Goal: Transaction & Acquisition: Obtain resource

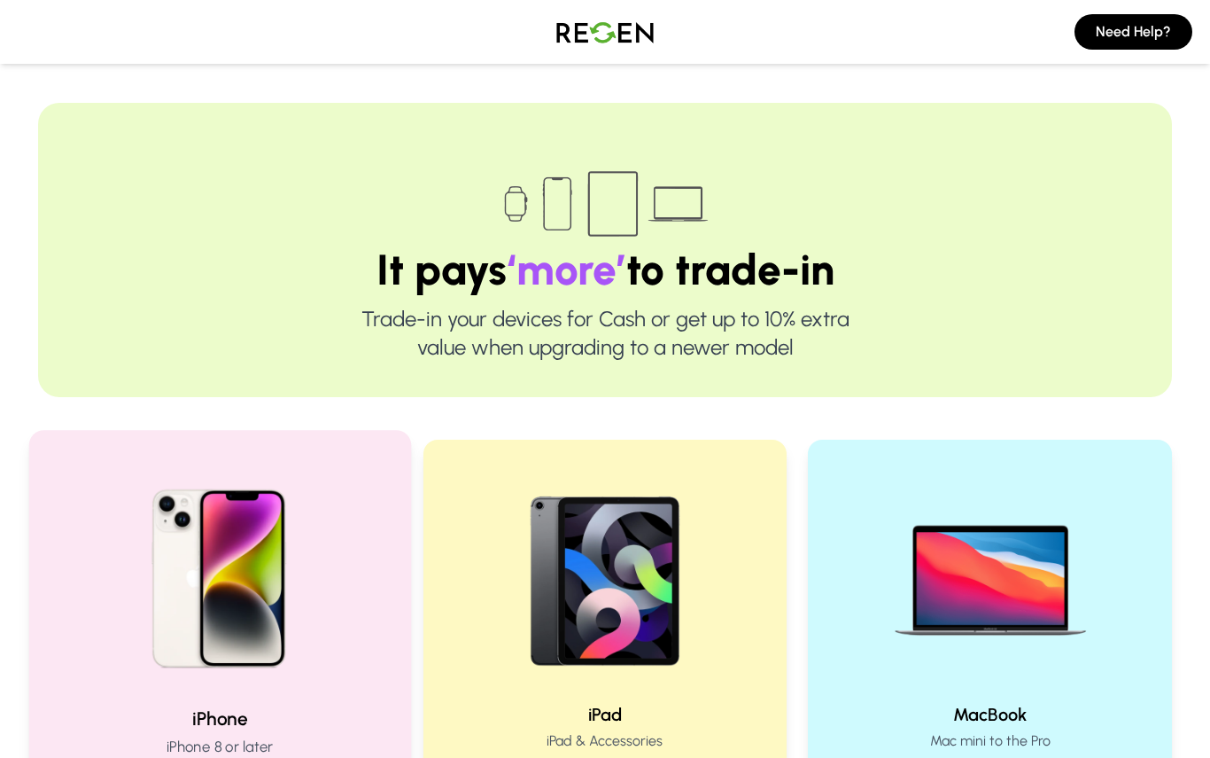
scroll to position [315, 0]
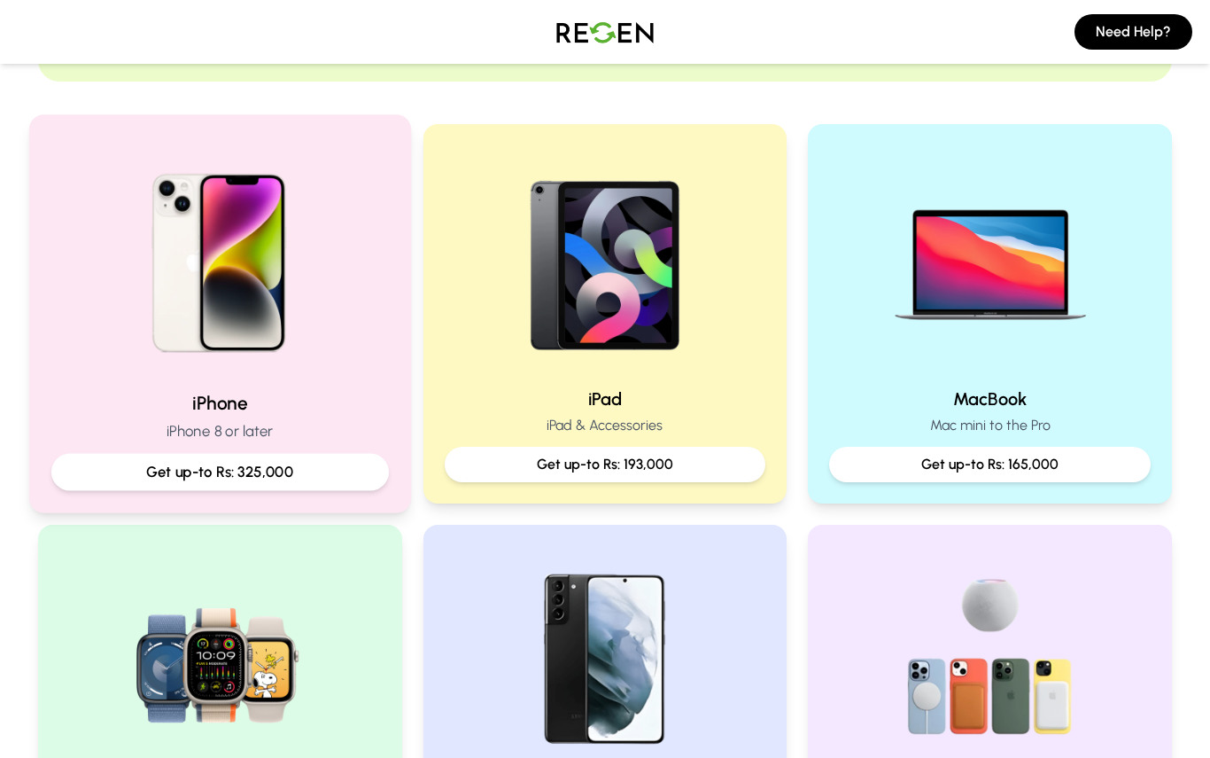
click at [309, 457] on div "Get up-to Rs: 325,000" at bounding box center [220, 472] width 338 height 37
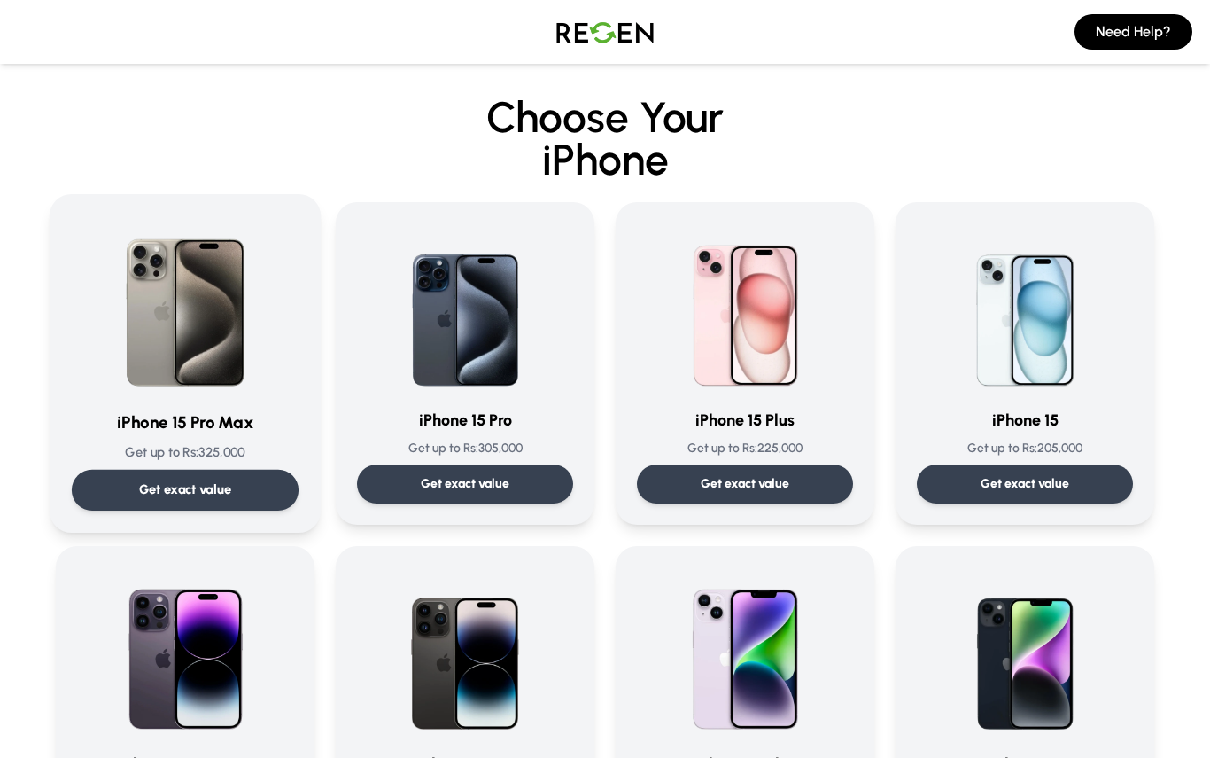
click at [248, 484] on div "Get exact value" at bounding box center [185, 490] width 227 height 41
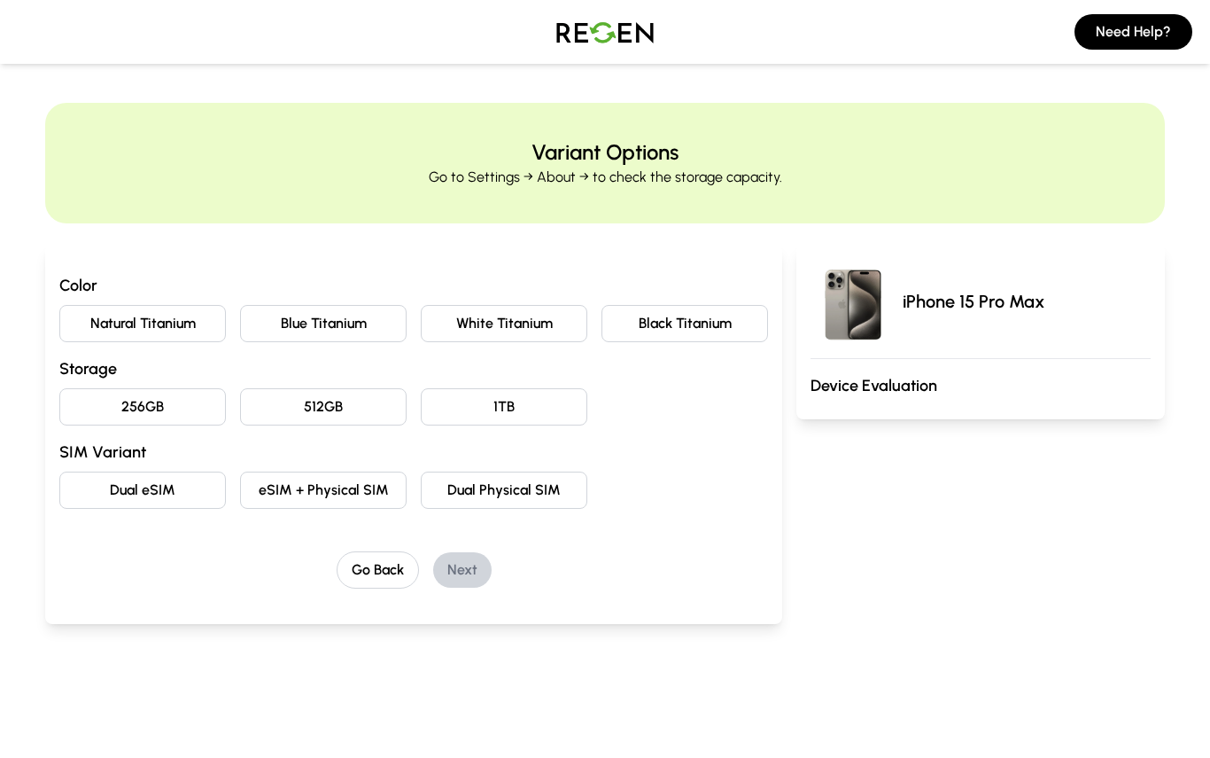
click at [193, 317] on button "Natural Titanium" at bounding box center [142, 323] width 167 height 37
click at [175, 408] on button "256GB" at bounding box center [142, 406] width 167 height 37
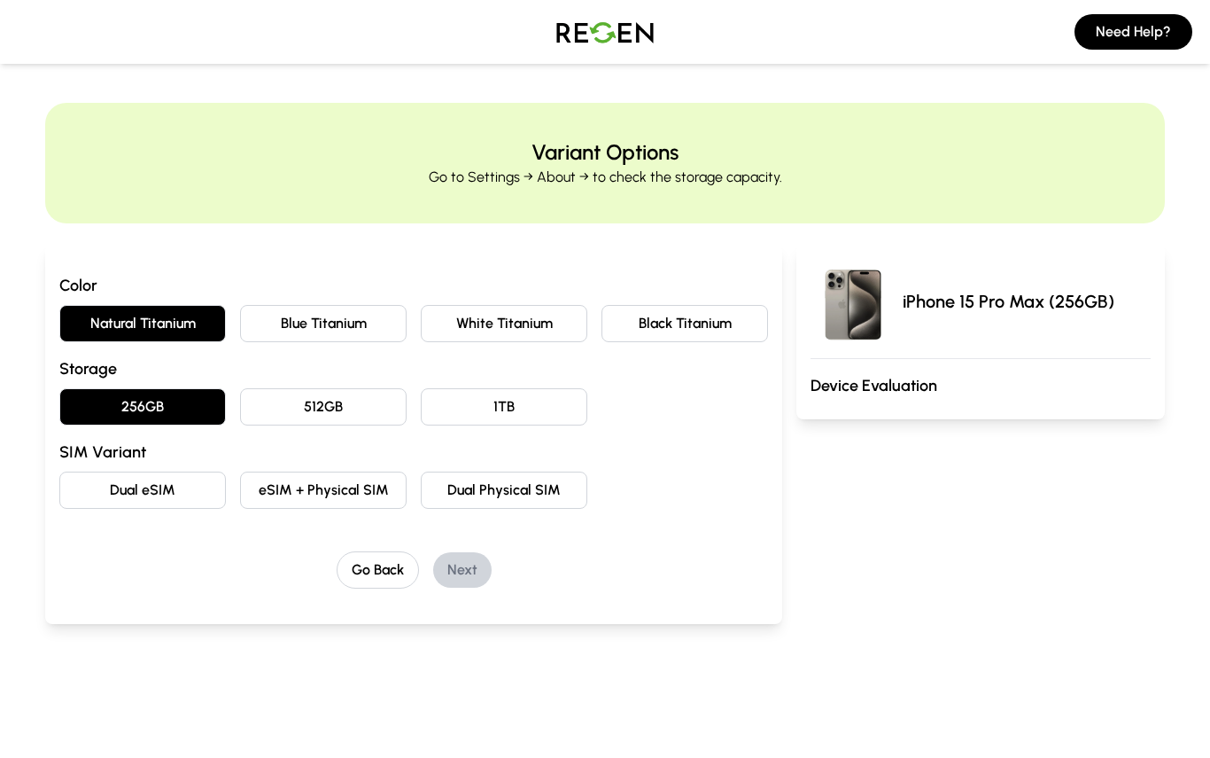
click at [151, 487] on button "Dual eSIM" at bounding box center [142, 489] width 167 height 37
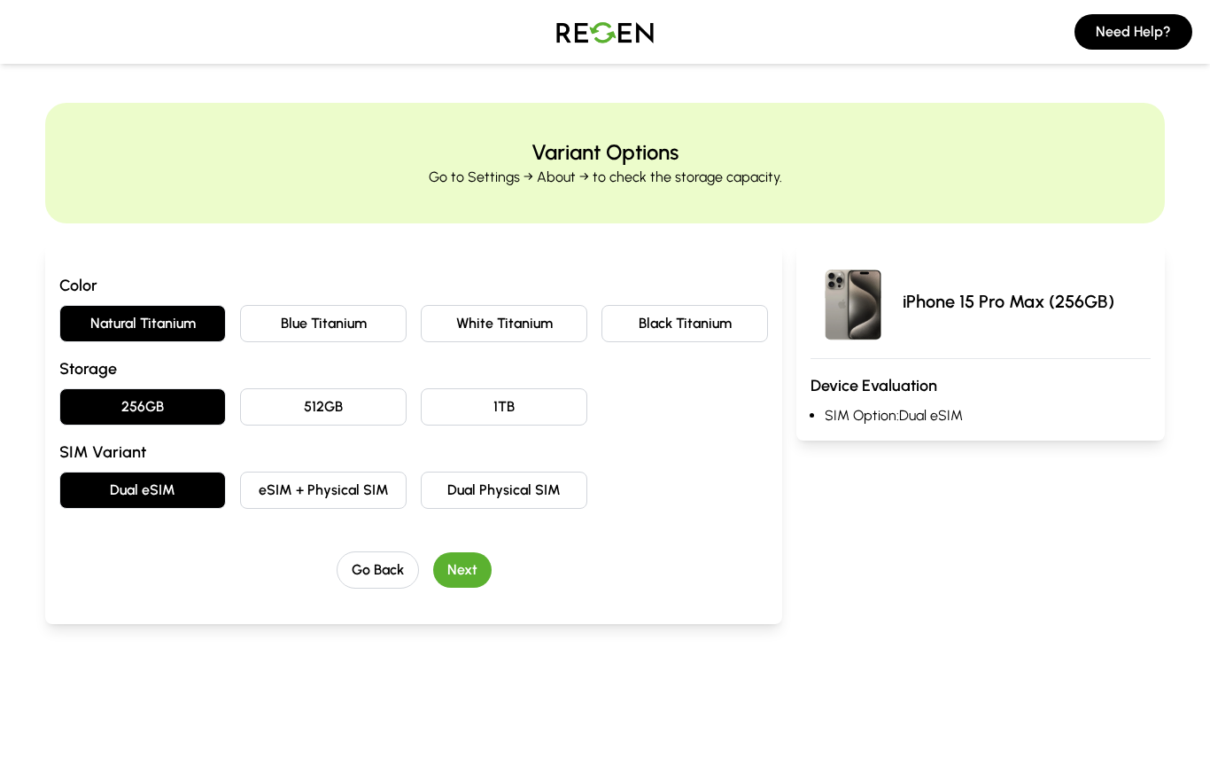
click at [474, 574] on button "Next" at bounding box center [462, 569] width 58 height 35
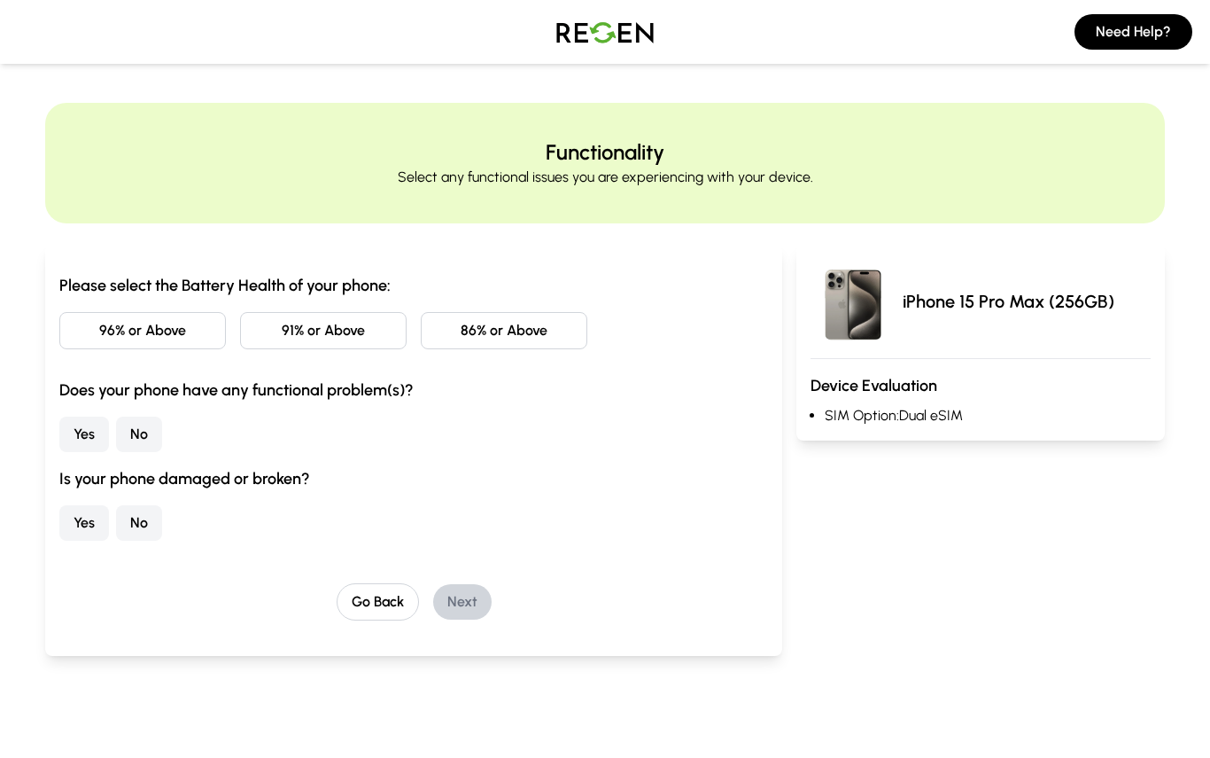
click at [470, 322] on button "86% or Above" at bounding box center [504, 330] width 167 height 37
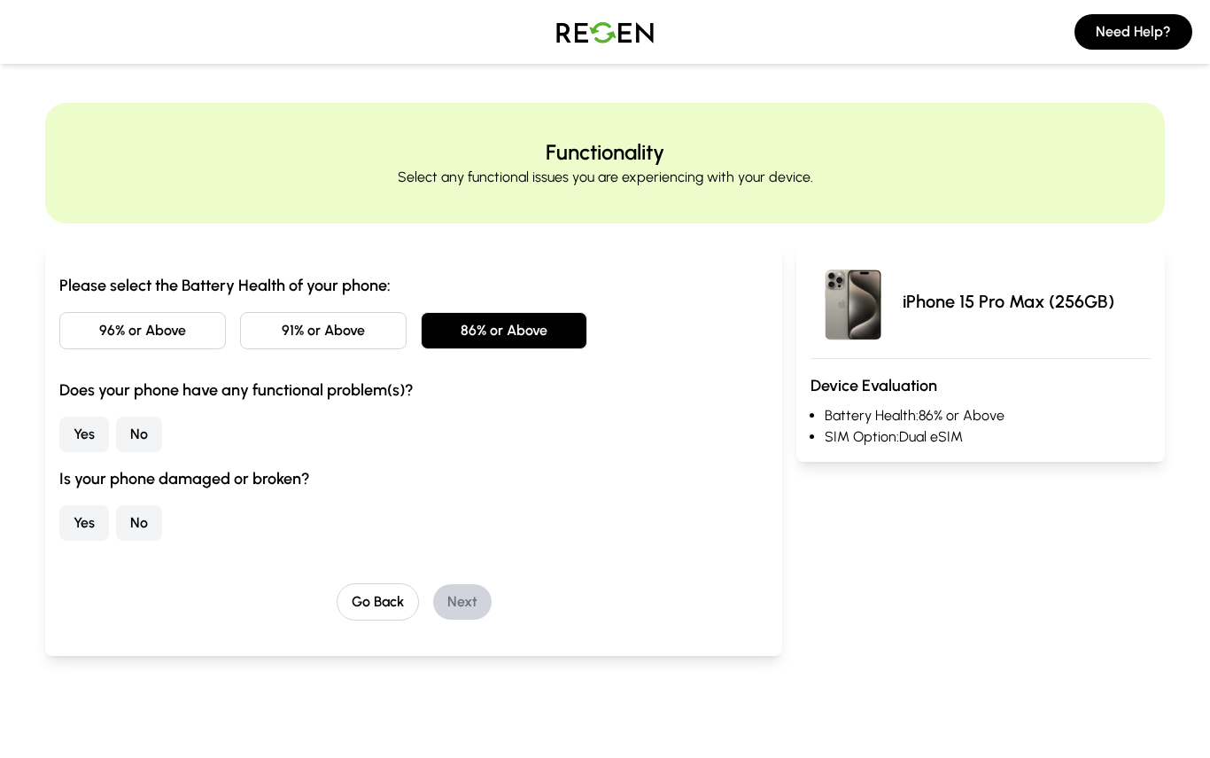
click at [153, 438] on button "No" at bounding box center [139, 433] width 46 height 35
click at [152, 527] on button "No" at bounding box center [139, 522] width 46 height 35
click at [474, 601] on button "Next" at bounding box center [462, 601] width 58 height 35
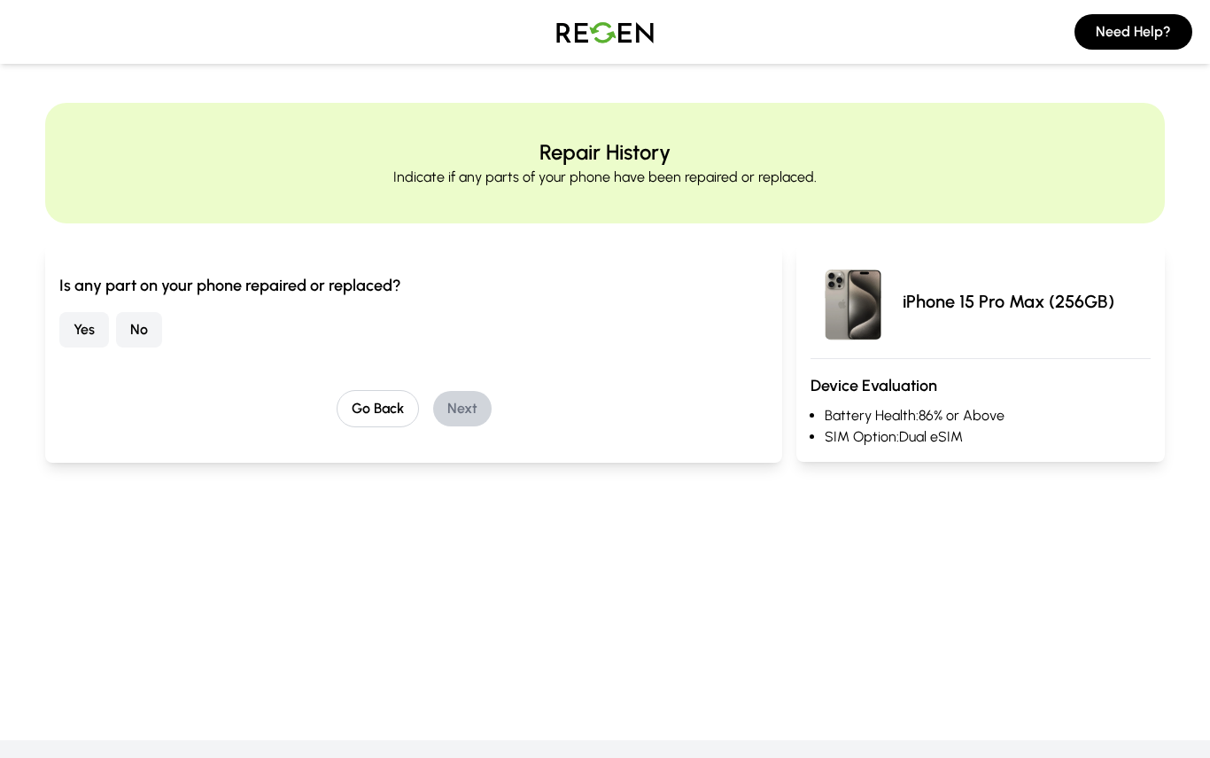
click at [150, 323] on button "No" at bounding box center [139, 329] width 46 height 35
click at [478, 403] on button "Next" at bounding box center [462, 408] width 58 height 35
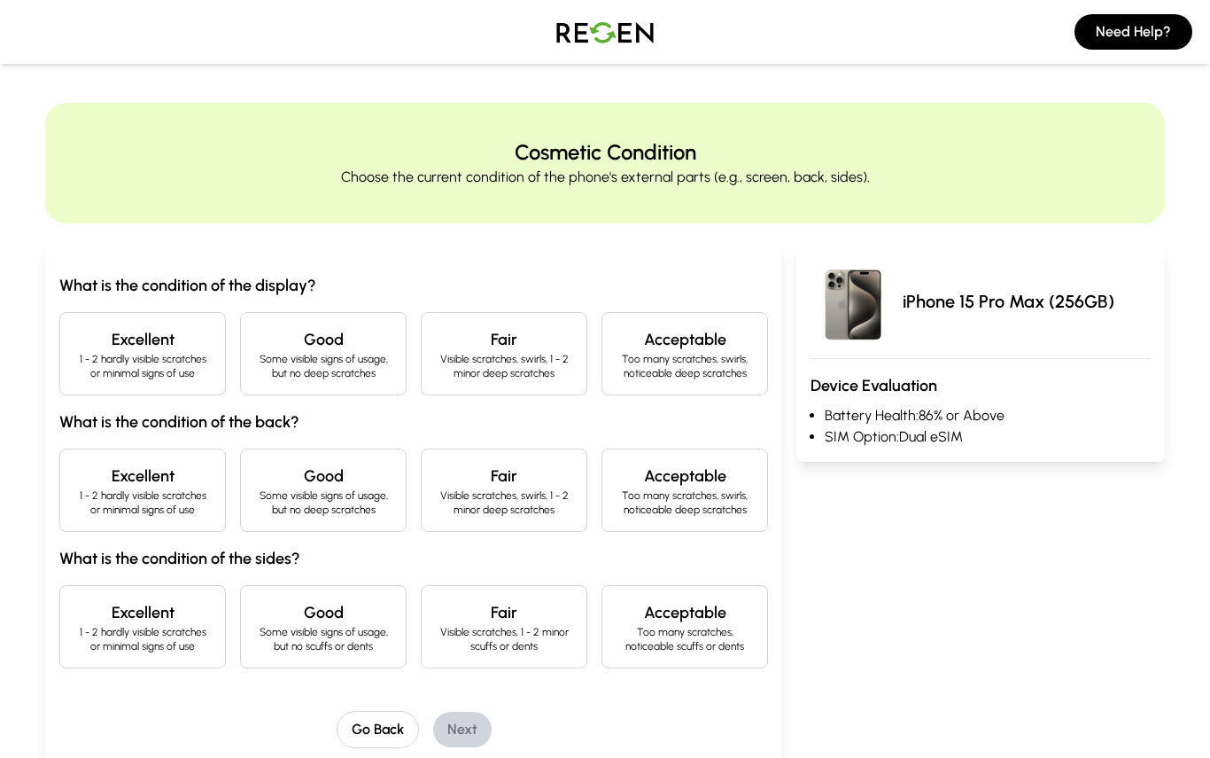
click at [197, 373] on p "1 - 2 hardly visible scratches or minimal signs of use" at bounding box center [142, 366] width 136 height 28
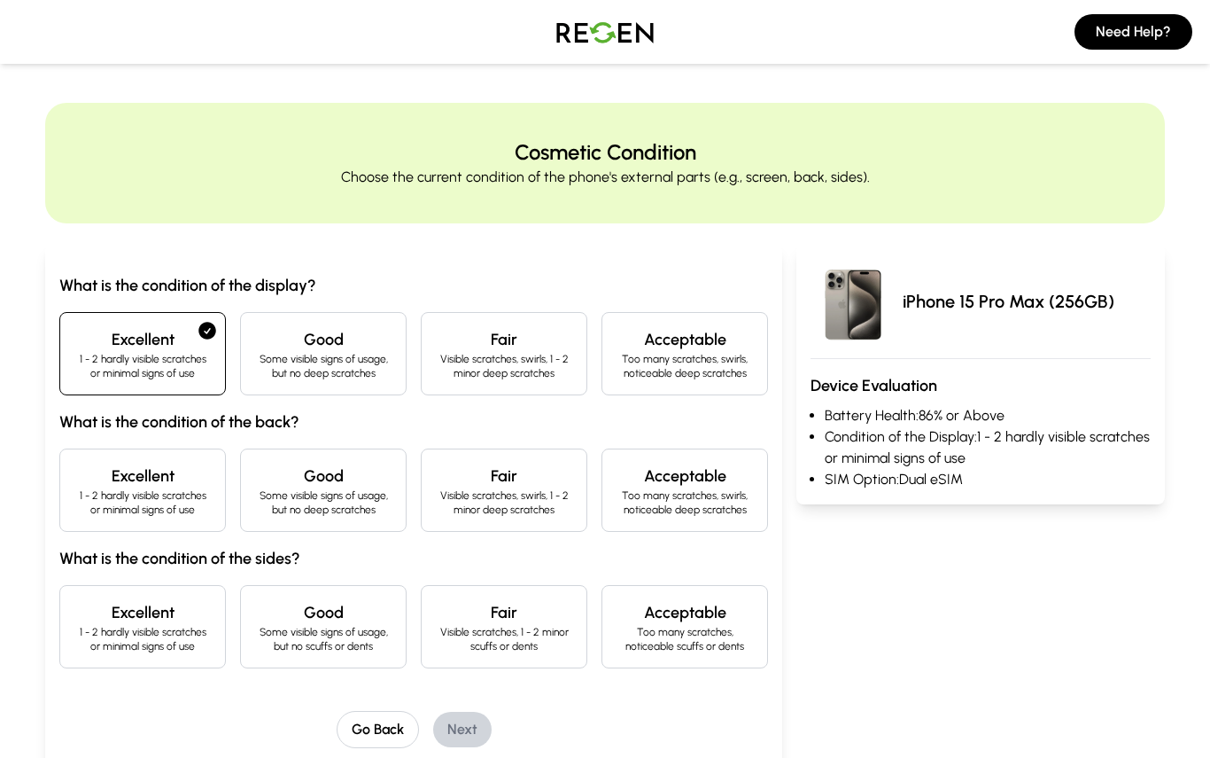
click at [184, 493] on p "1 - 2 hardly visible scratches or minimal signs of use" at bounding box center [142, 502] width 136 height 28
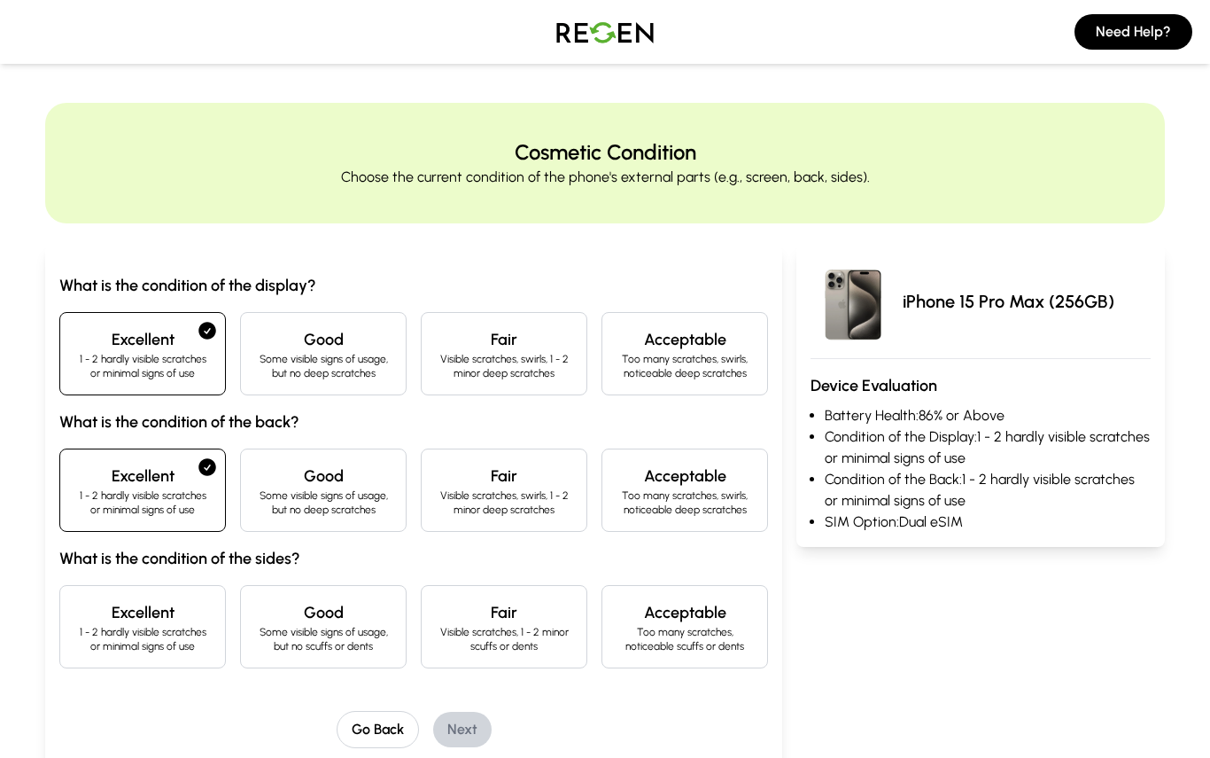
click at [166, 627] on p "1 - 2 hardly visible scratches or minimal signs of use" at bounding box center [142, 639] width 136 height 28
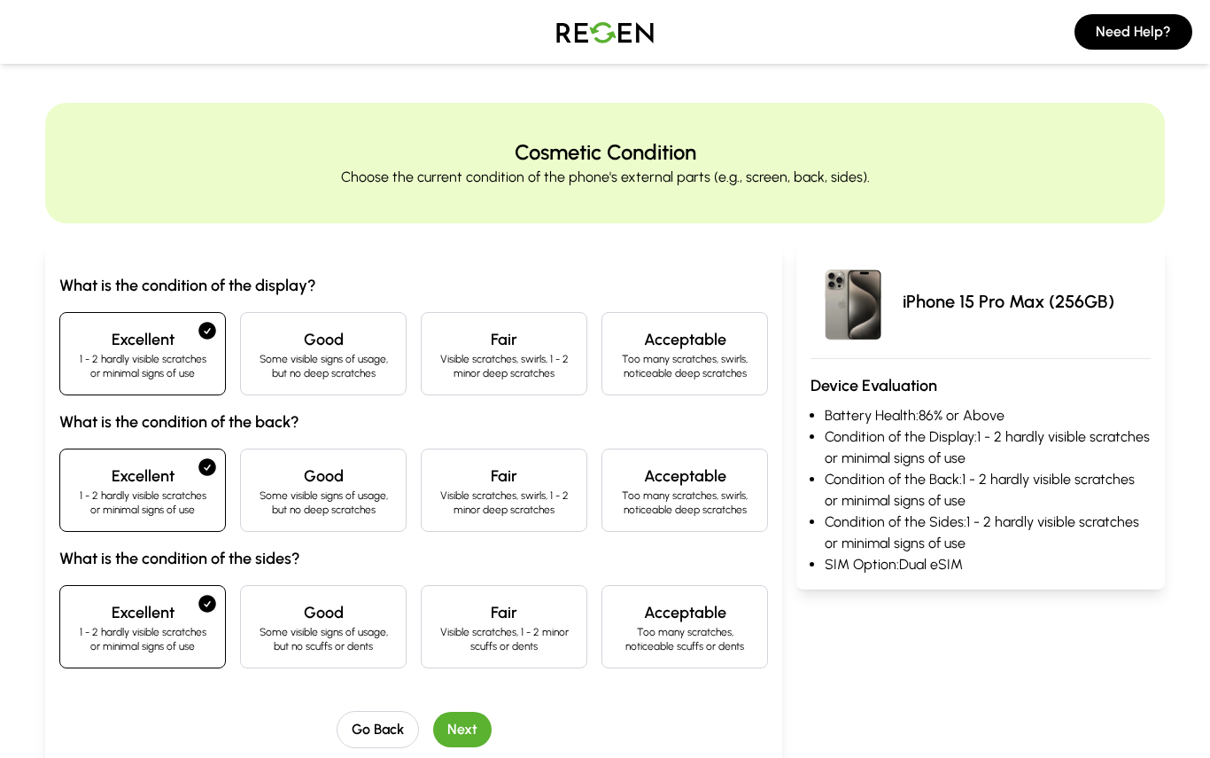
click at [465, 730] on button "Next" at bounding box center [462, 728] width 58 height 35
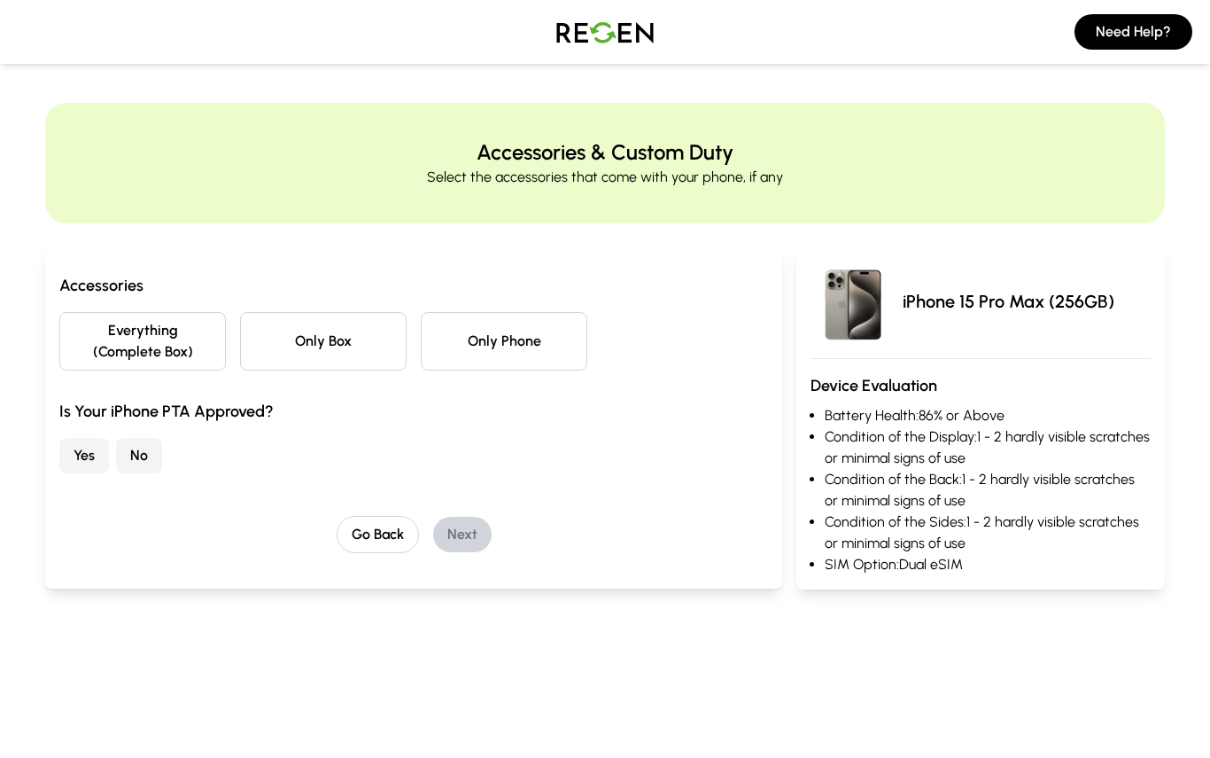
click at [153, 343] on button "Everything (Complete Box)" at bounding box center [142, 341] width 167 height 58
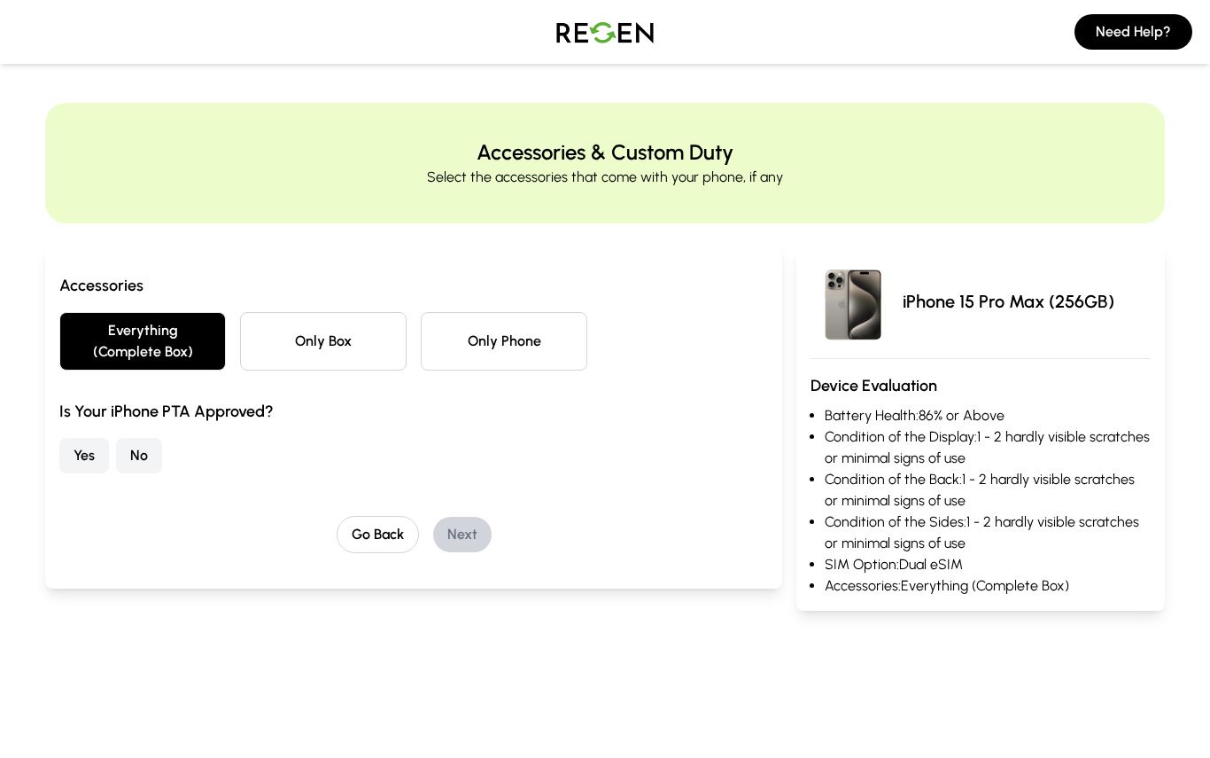
click at [84, 469] on button "Yes" at bounding box center [84, 455] width 50 height 35
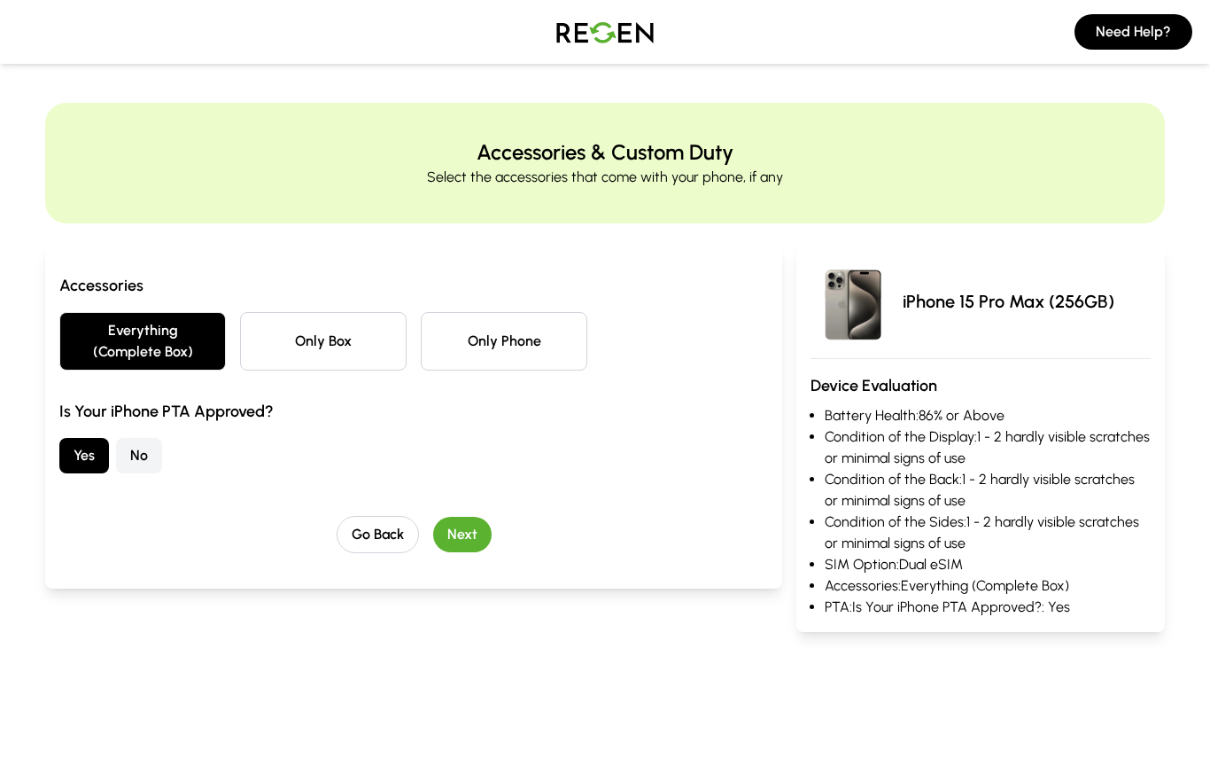
click at [467, 545] on button "Next" at bounding box center [462, 534] width 58 height 35
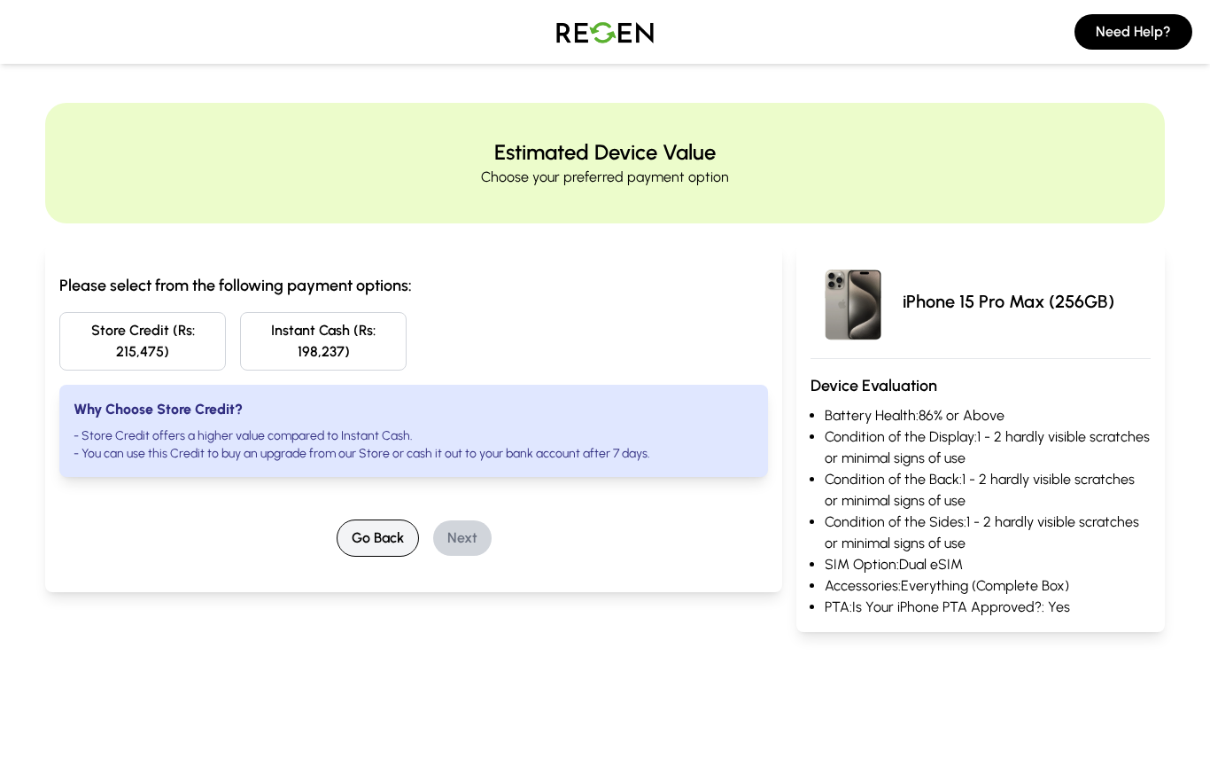
click at [384, 551] on button "Go Back" at bounding box center [378, 537] width 82 height 37
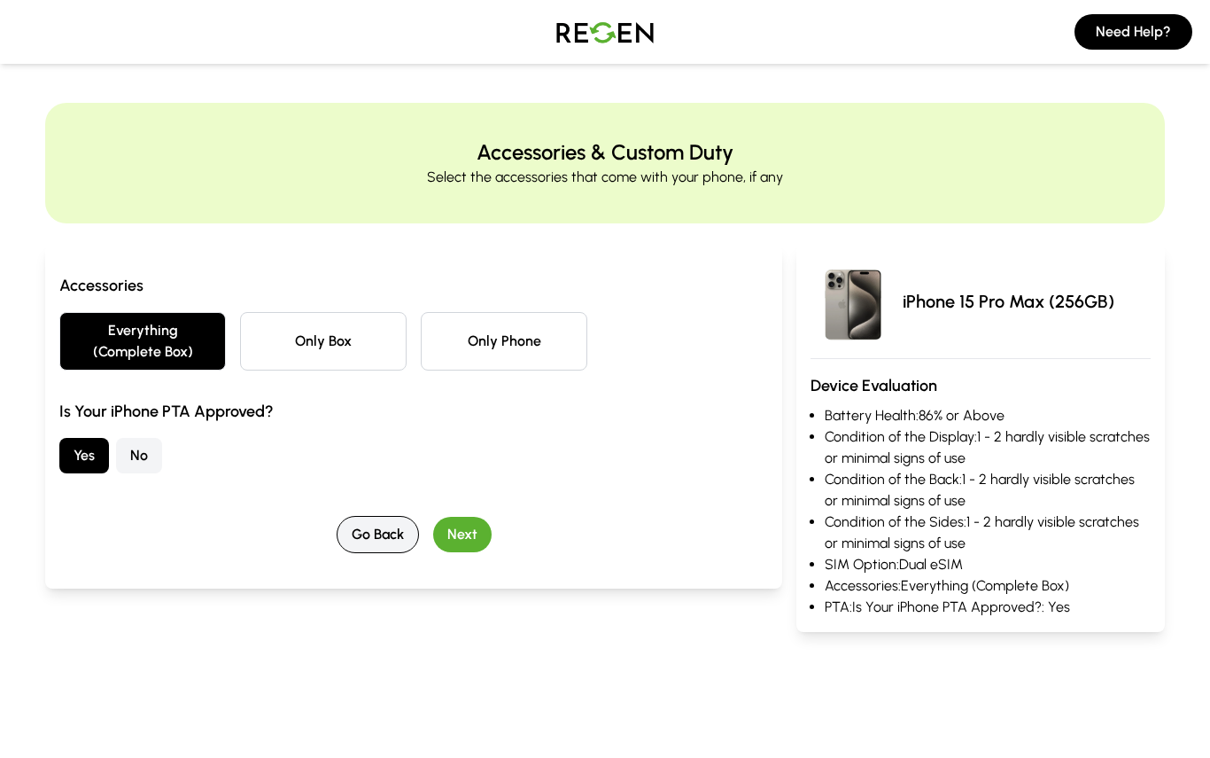
click at [387, 549] on button "Go Back" at bounding box center [378, 534] width 82 height 37
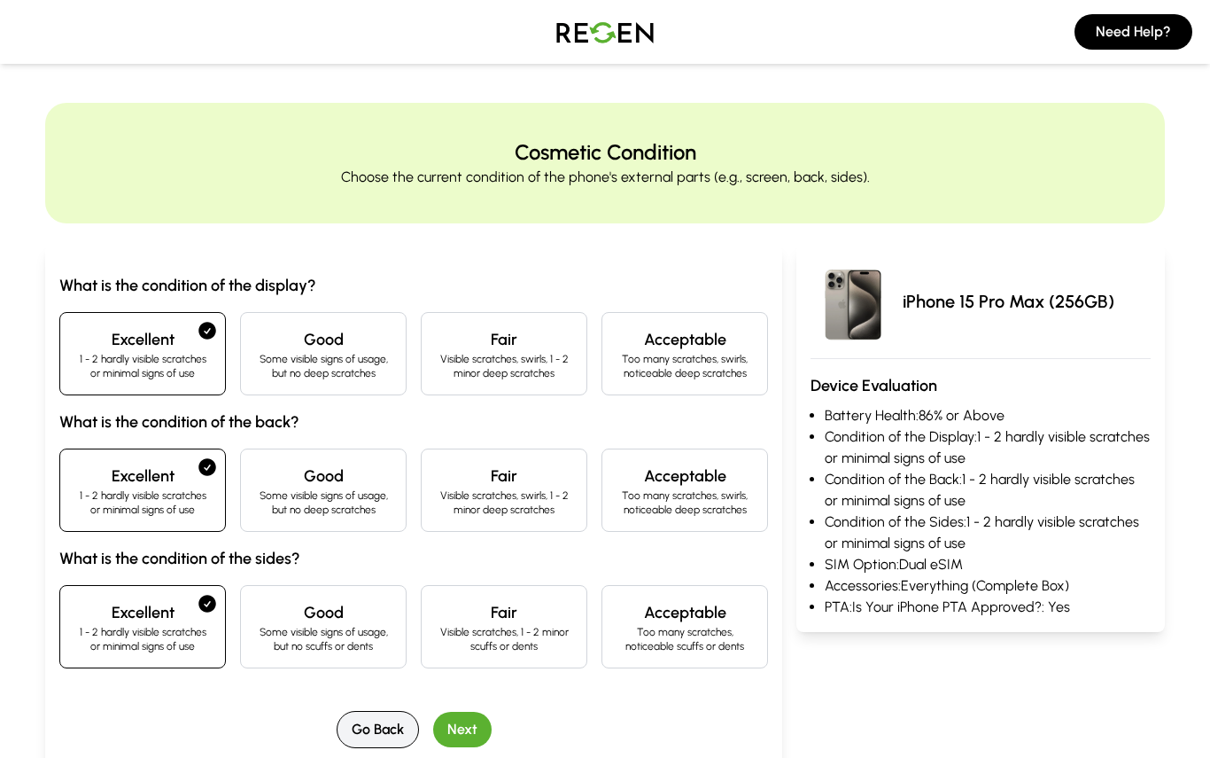
click at [380, 722] on button "Go Back" at bounding box center [378, 729] width 82 height 37
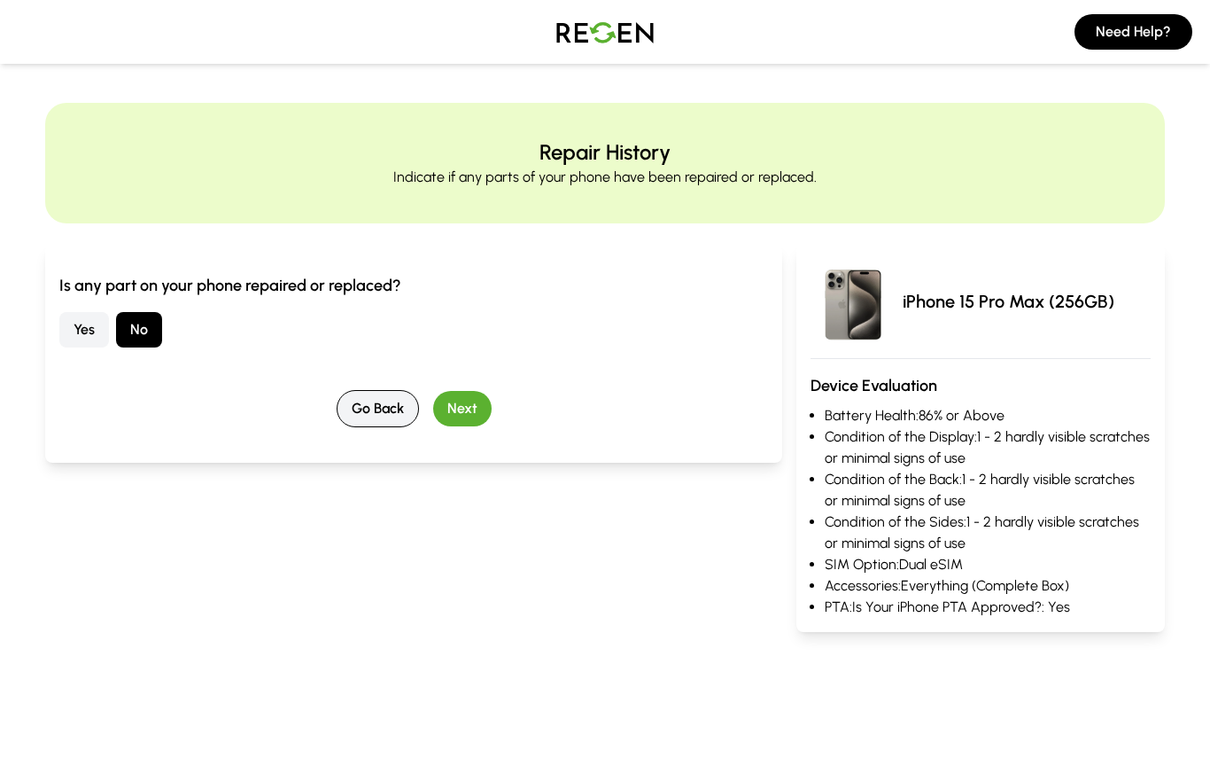
click at [378, 412] on button "Go Back" at bounding box center [378, 408] width 82 height 37
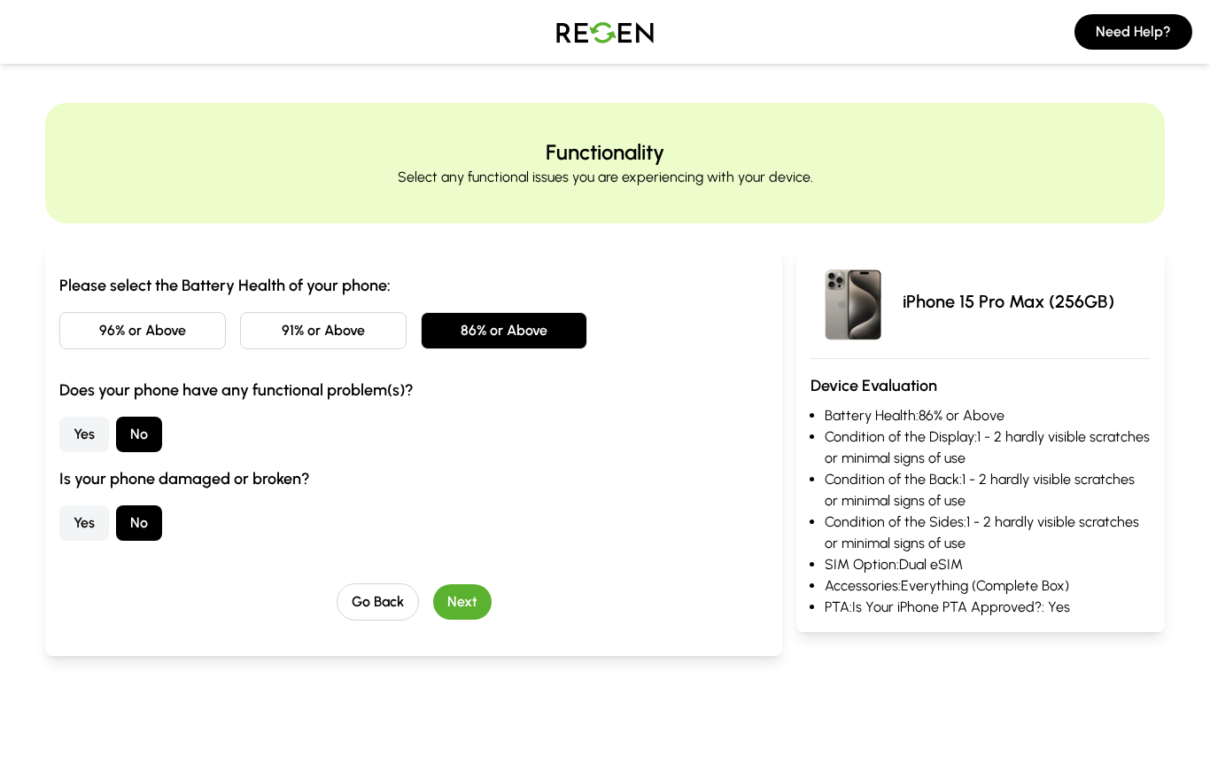
click at [400, 331] on button "91% or Above" at bounding box center [323, 330] width 167 height 37
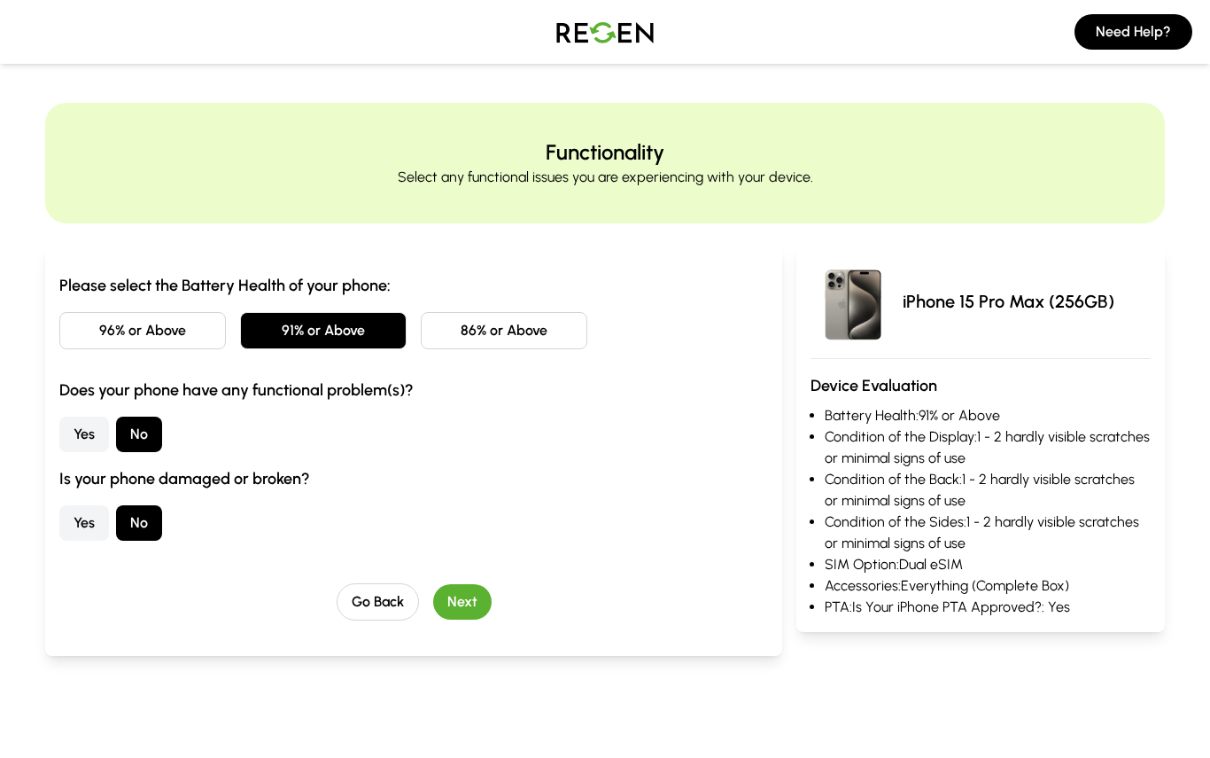
click at [473, 612] on button "Next" at bounding box center [462, 601] width 58 height 35
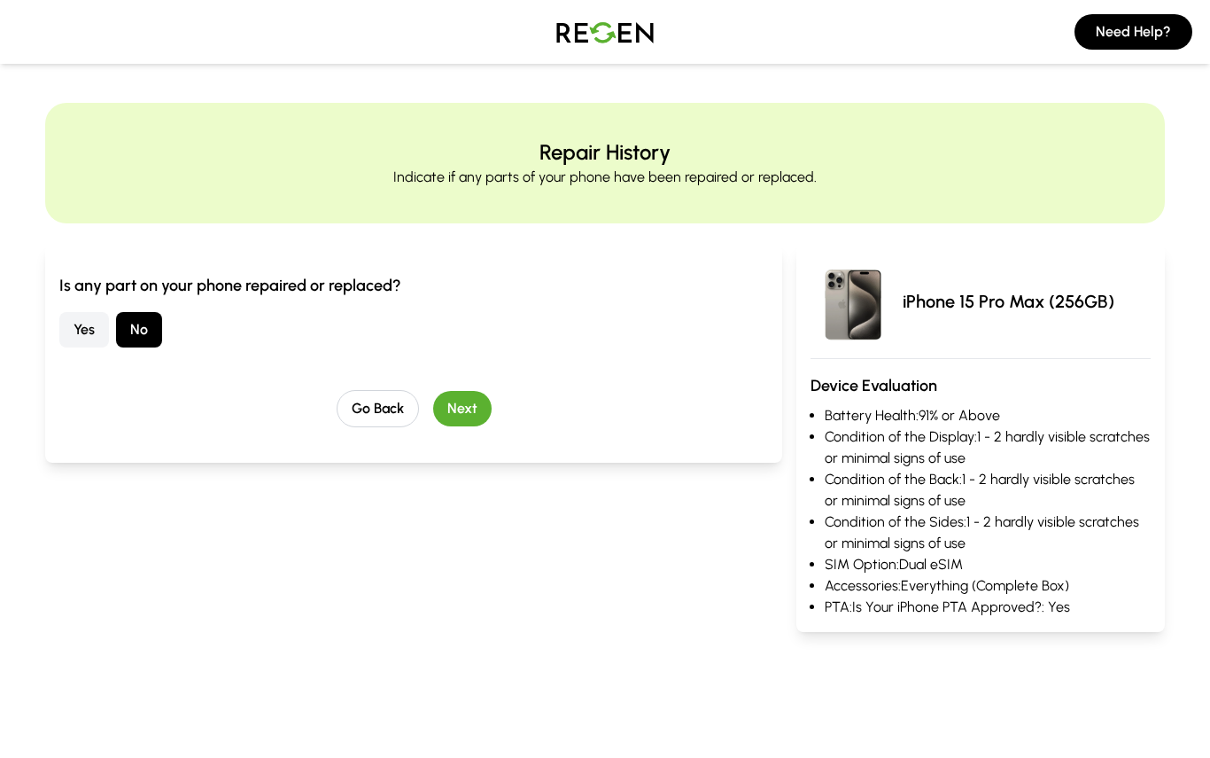
click at [461, 423] on button "Next" at bounding box center [462, 408] width 58 height 35
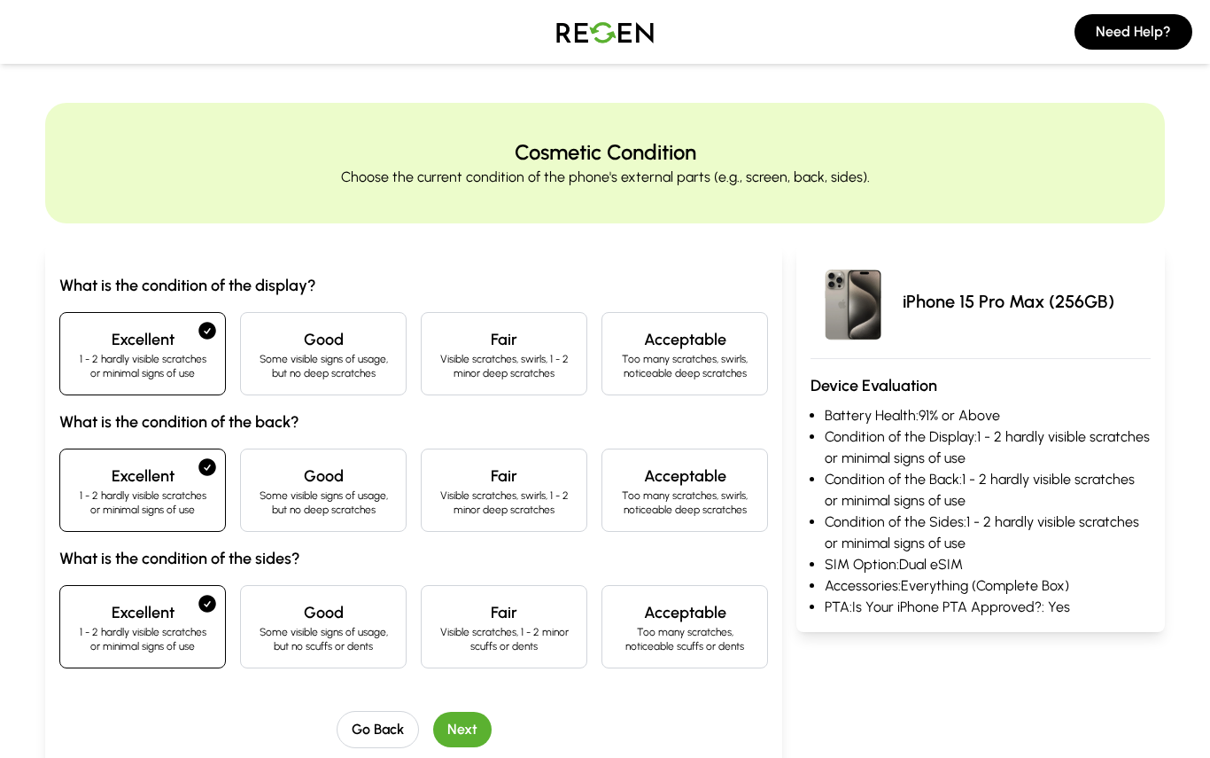
click at [463, 726] on button "Next" at bounding box center [462, 728] width 58 height 35
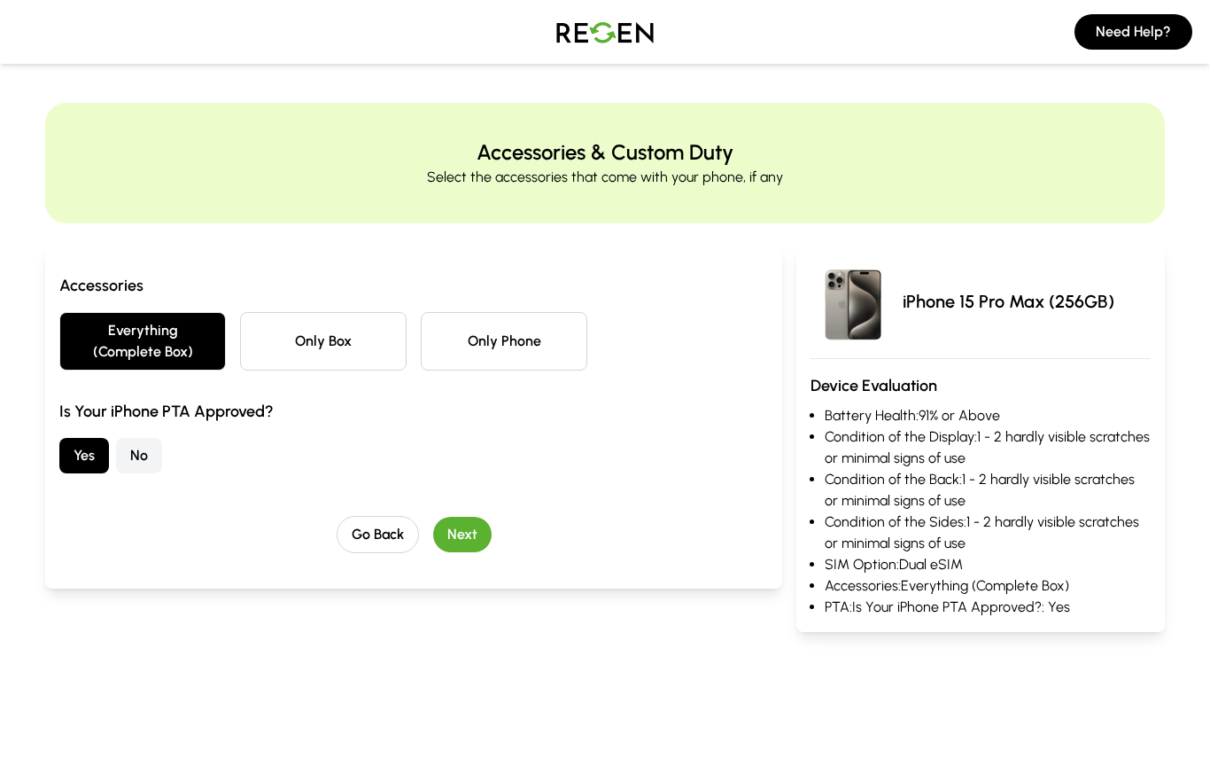
click at [471, 534] on button "Next" at bounding box center [462, 534] width 58 height 35
